Goal: Task Accomplishment & Management: Use online tool/utility

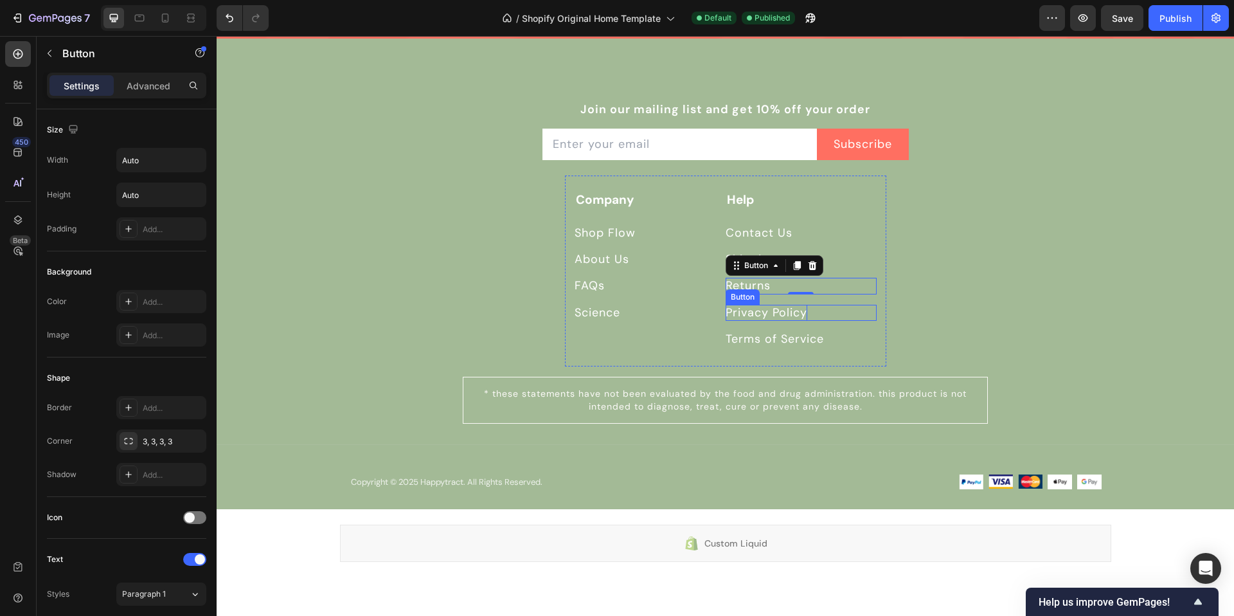
click at [778, 317] on p "Privacy Policy" at bounding box center [766, 313] width 82 height 16
click at [764, 262] on p "Shipping" at bounding box center [750, 259] width 50 height 16
click at [767, 281] on p "Returns" at bounding box center [747, 286] width 45 height 16
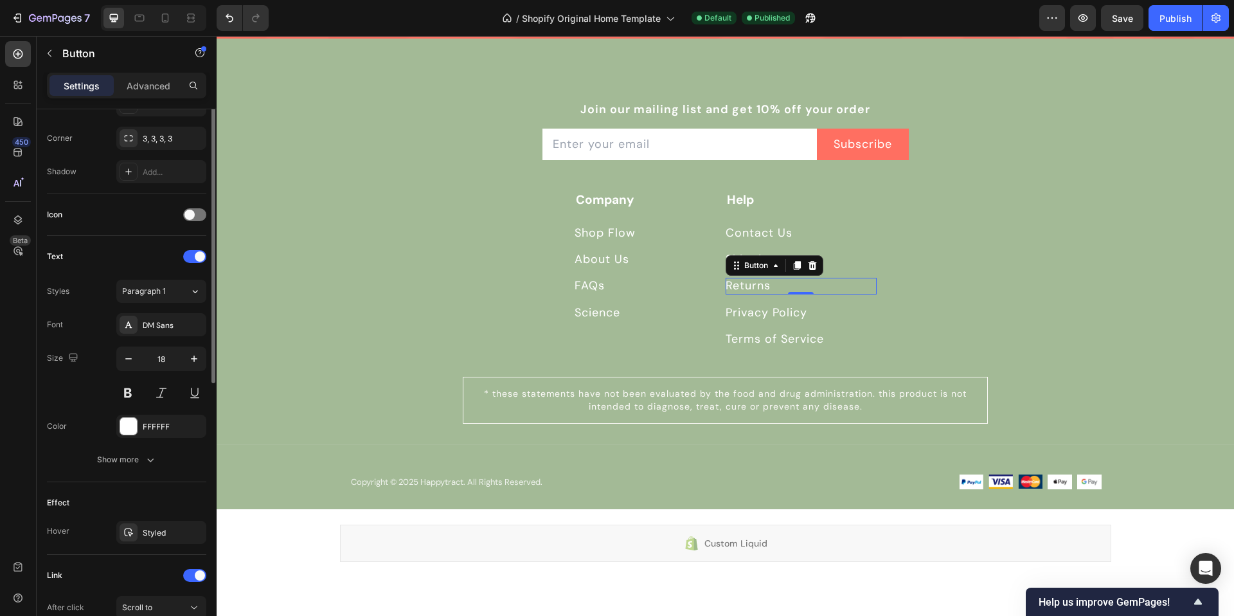
scroll to position [445, 0]
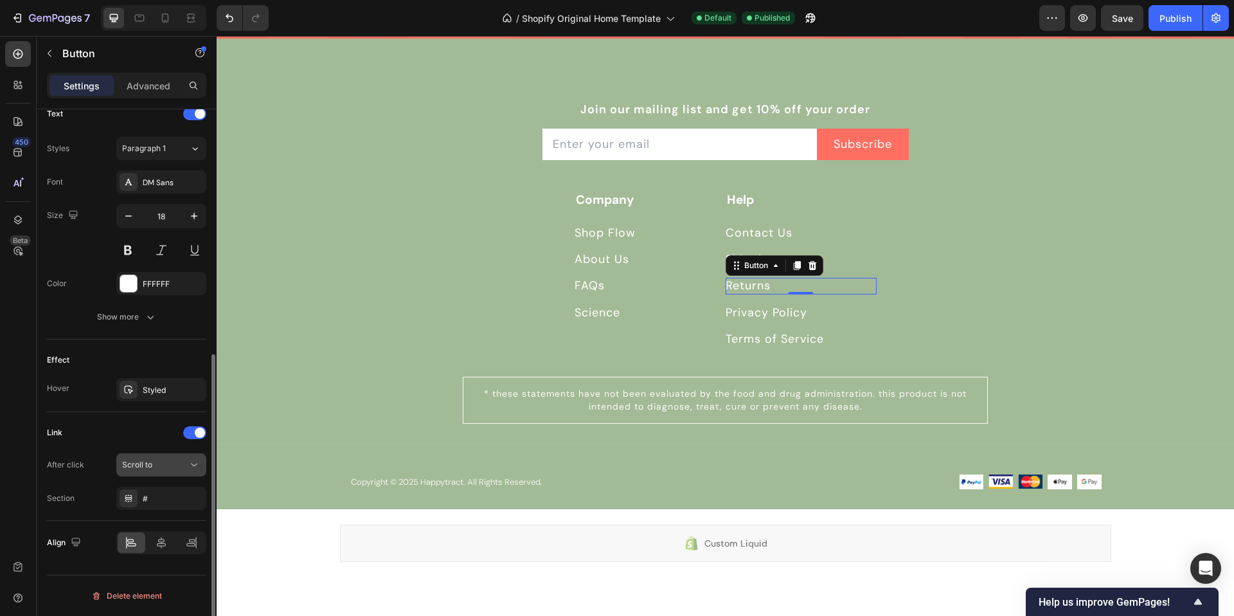
click at [152, 464] on div "Scroll to" at bounding box center [155, 465] width 66 height 12
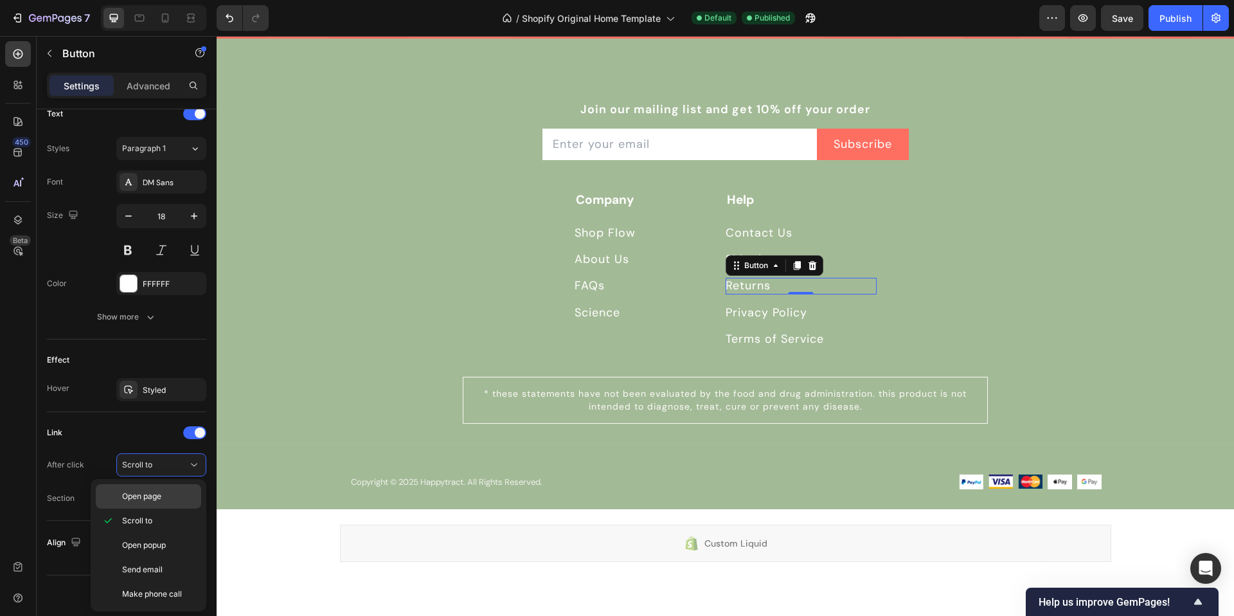
click at [165, 493] on p "Open page" at bounding box center [158, 496] width 73 height 12
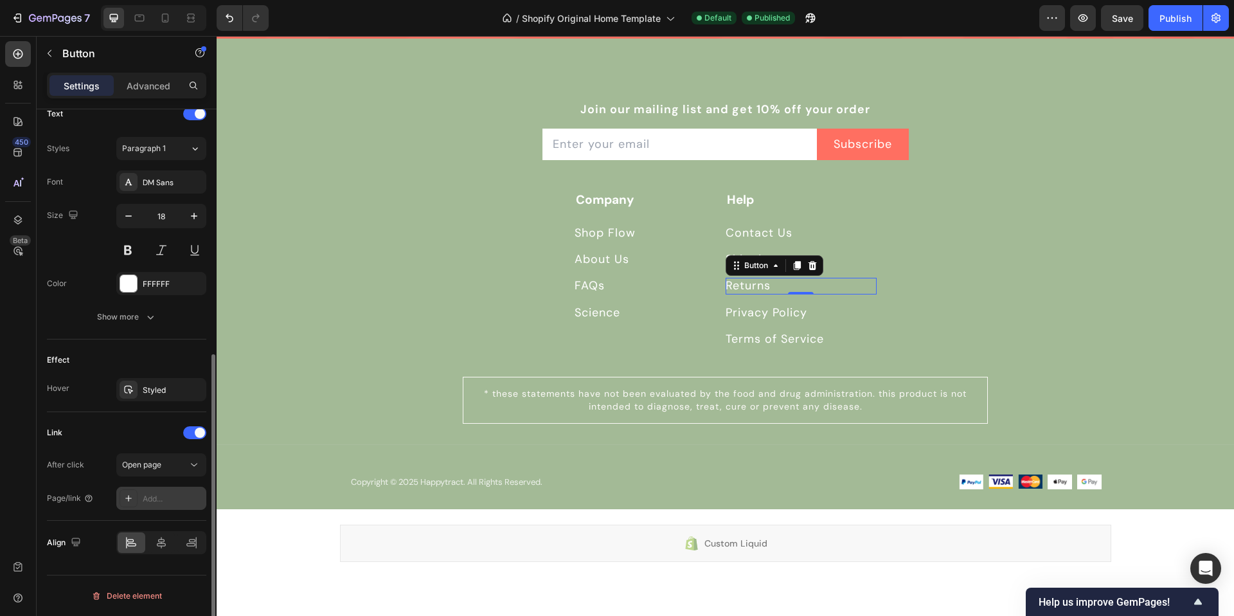
click at [141, 492] on div "Add..." at bounding box center [161, 497] width 90 height 23
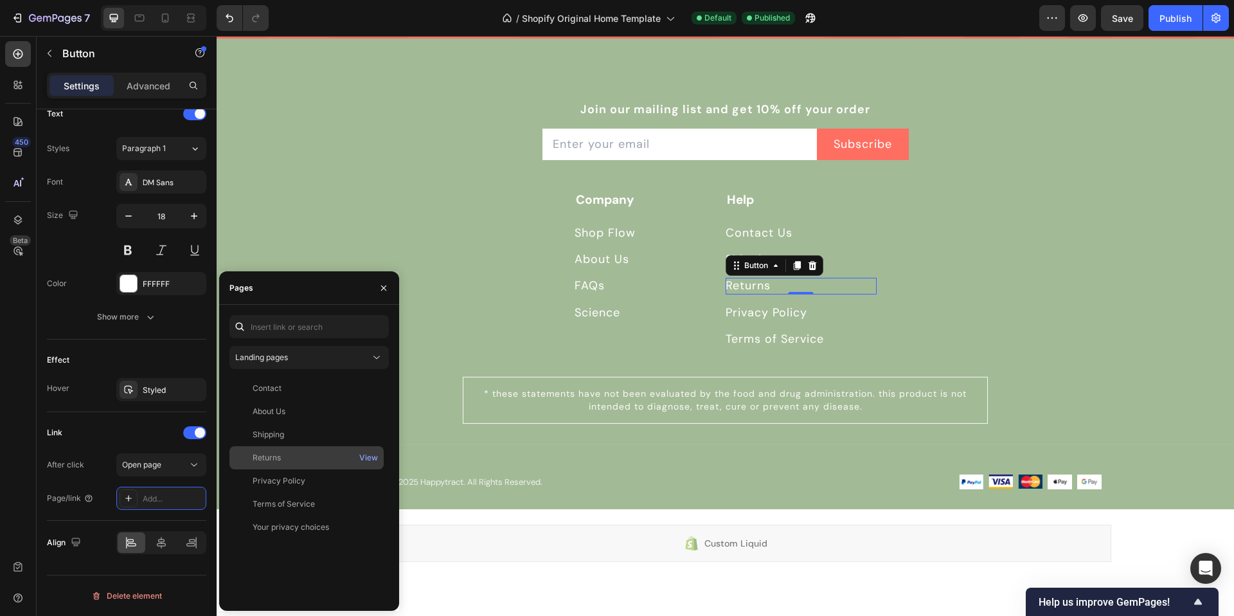
click at [281, 455] on div "Returns" at bounding box center [307, 458] width 144 height 12
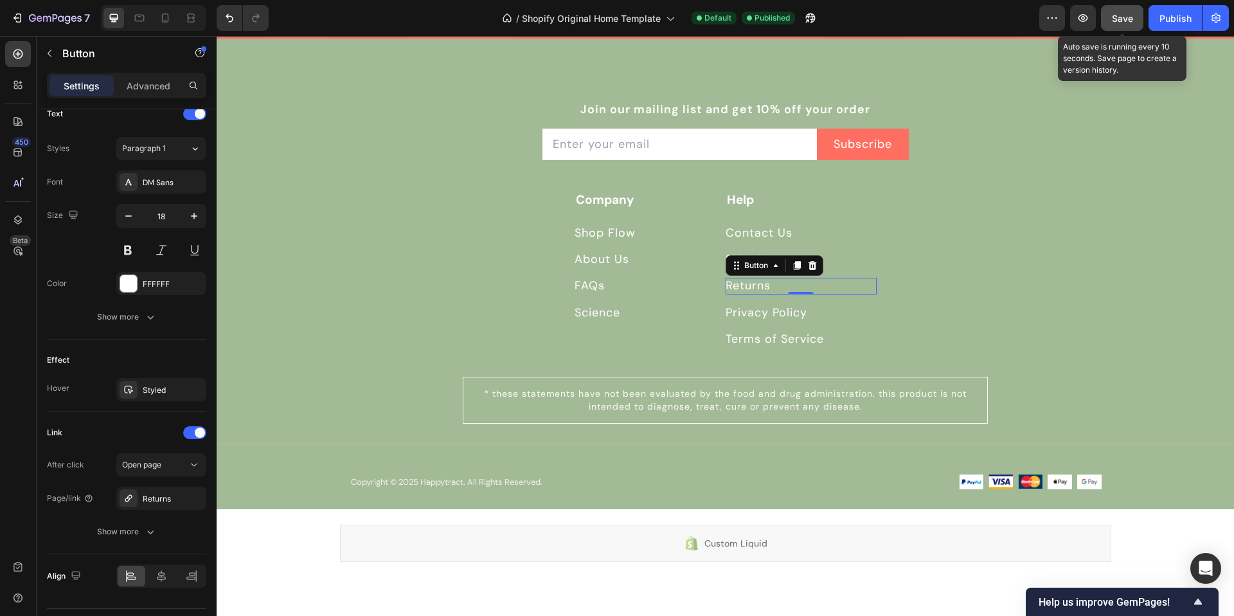
click at [1118, 21] on span "Save" at bounding box center [1122, 18] width 21 height 11
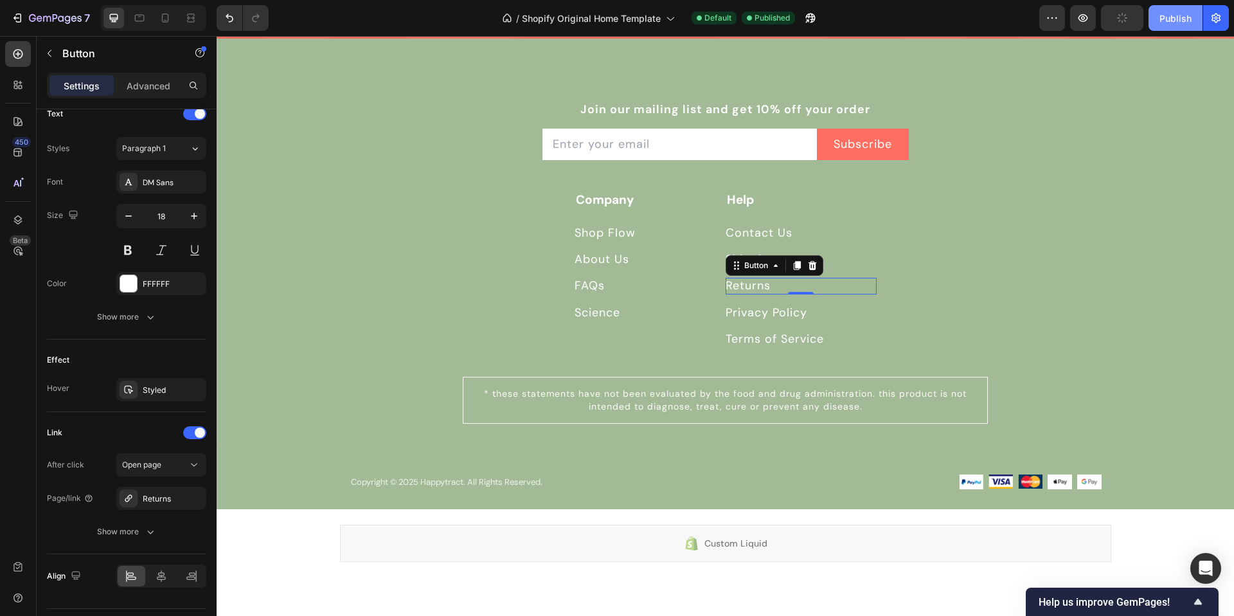
click at [1157, 15] on button "Publish" at bounding box center [1175, 18] width 54 height 26
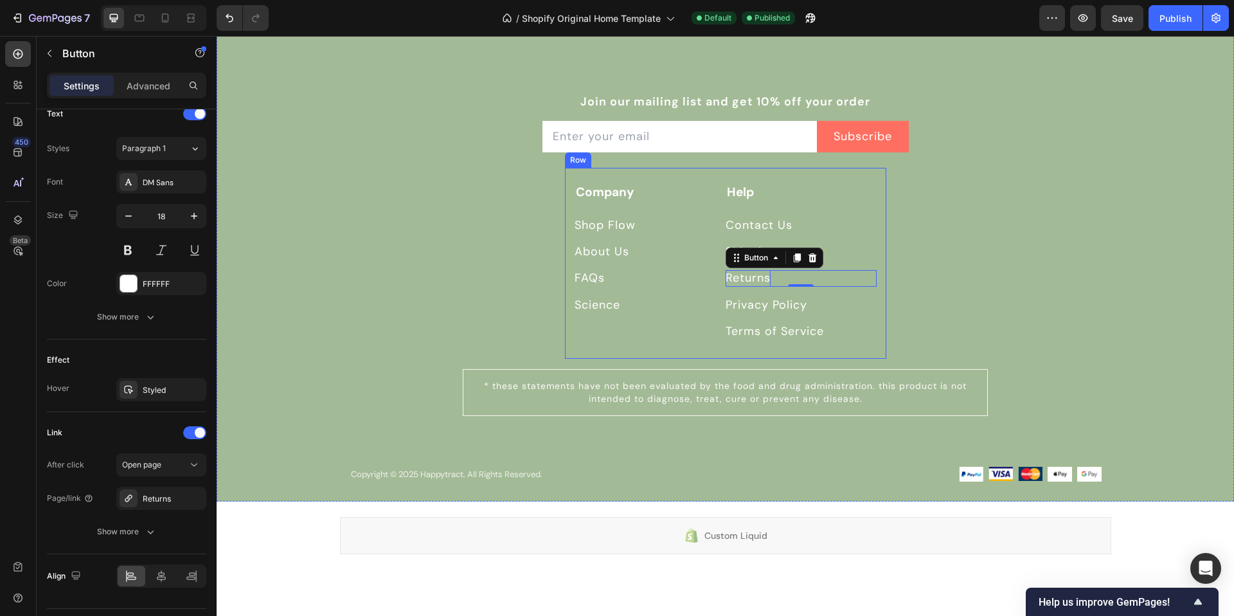
scroll to position [5109, 0]
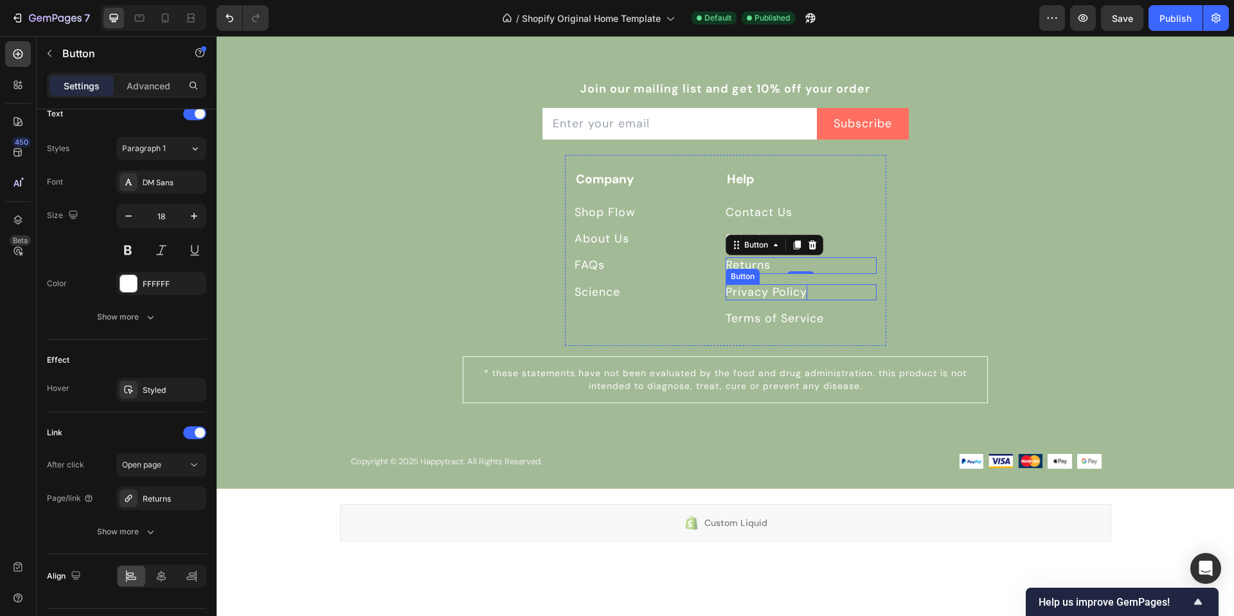
click at [769, 290] on p "Privacy Policy" at bounding box center [766, 292] width 82 height 16
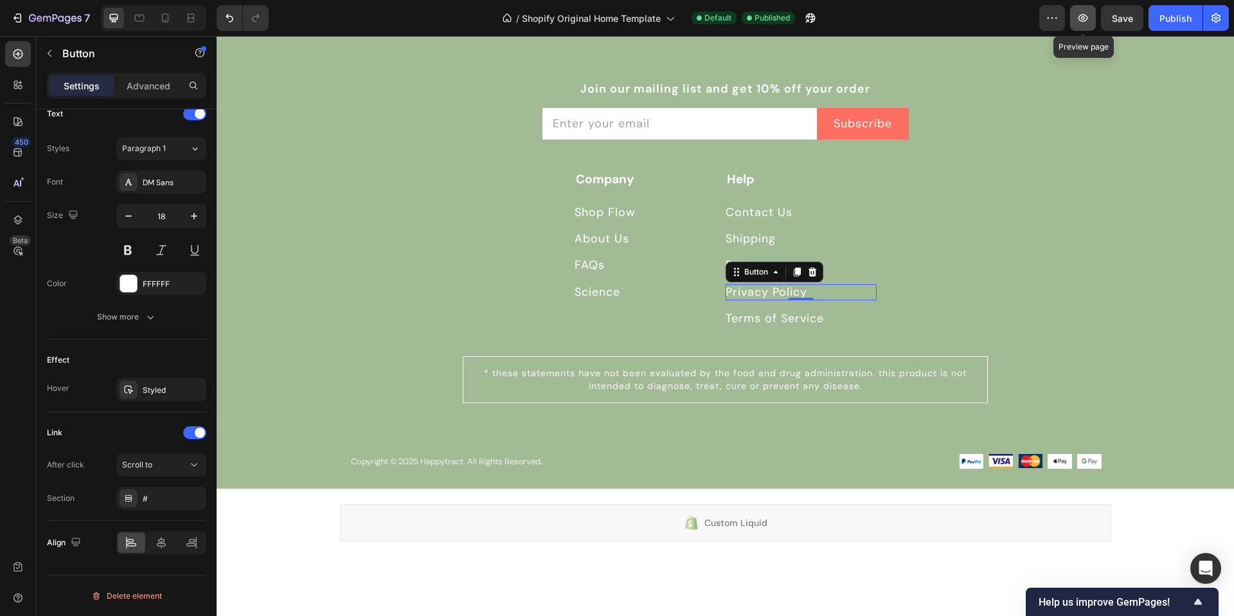
click at [1087, 22] on icon "button" at bounding box center [1082, 18] width 13 height 13
